Goal: Check status: Check status

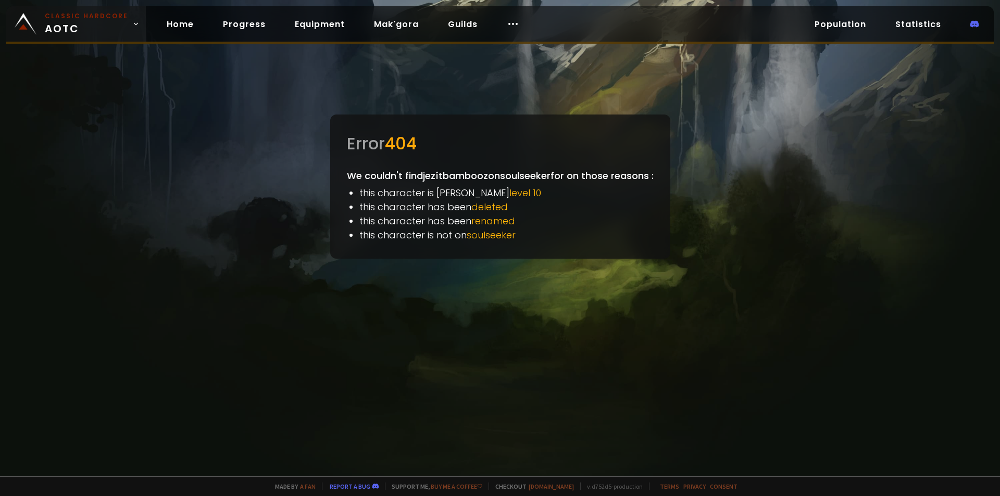
click at [55, 28] on span "Classic Hardcore AOTC" at bounding box center [86, 23] width 83 height 25
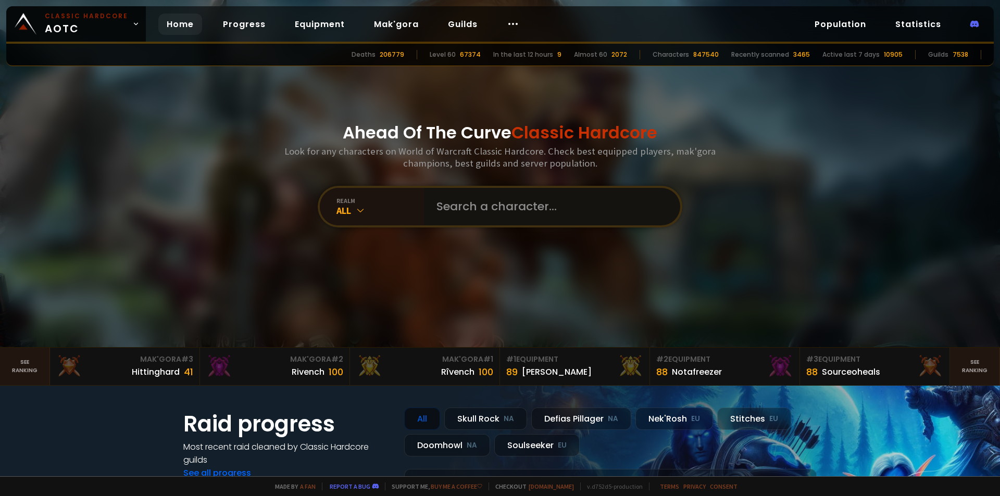
click at [483, 217] on input "text" at bounding box center [549, 207] width 238 height 38
paste input "Dementéd"
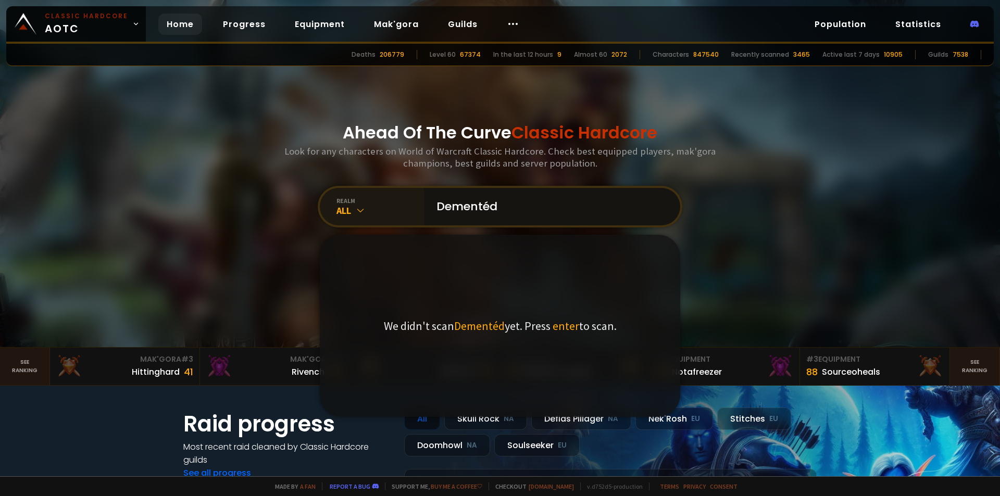
type input "Dementéd"
click at [383, 207] on div "All" at bounding box center [380, 211] width 88 height 12
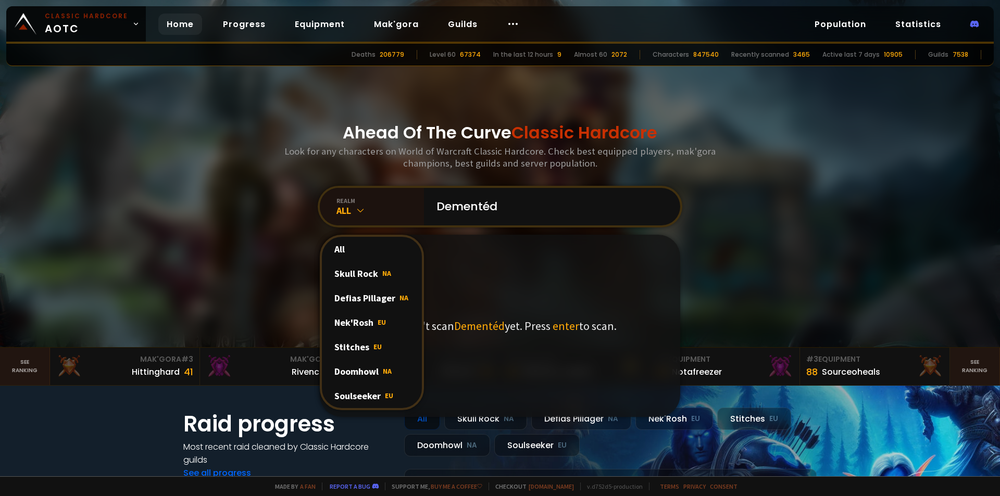
click at [488, 240] on div "We didn't scan Dementéd yet. Press enter to scan." at bounding box center [500, 326] width 360 height 182
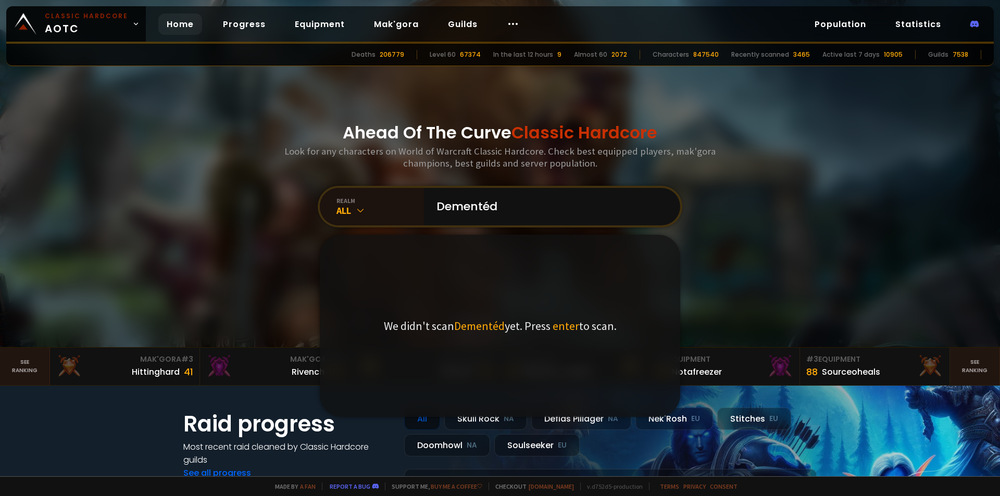
click at [308, 173] on div "Ahead Of The Curve Classic Hardcore Look for any characters on World of Warcraf…" at bounding box center [500, 173] width 628 height 347
